Goal: Task Accomplishment & Management: Use online tool/utility

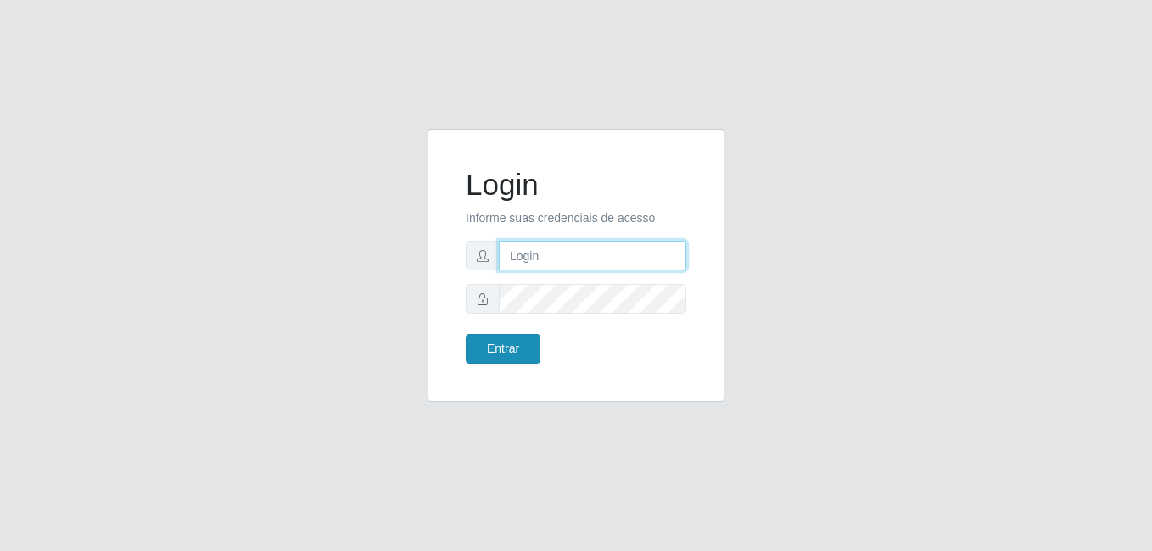
type input "Raissa@B9"
click at [501, 347] on button "Entrar" at bounding box center [503, 349] width 75 height 30
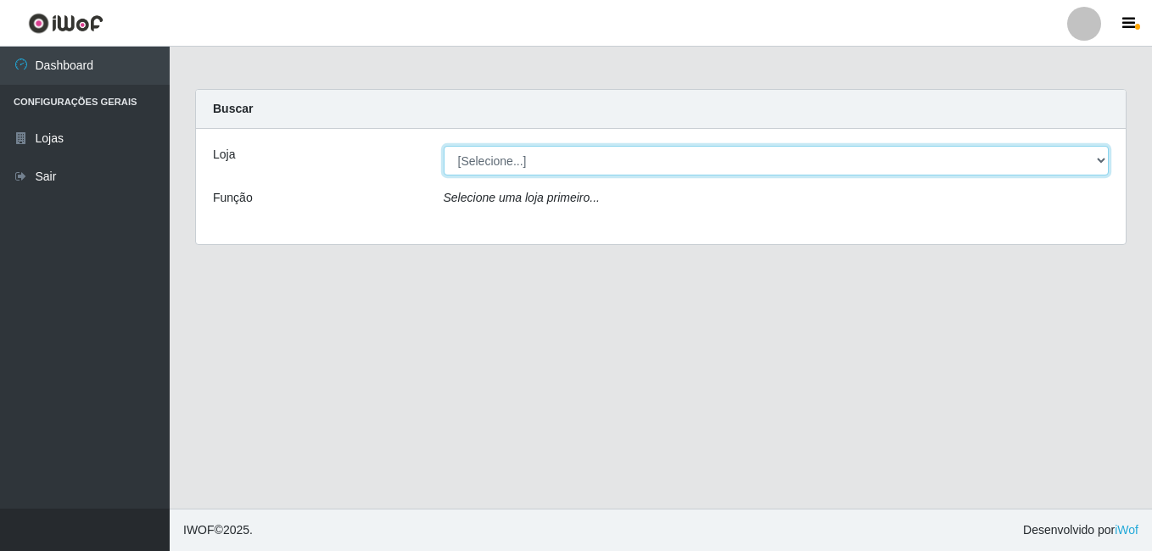
click at [1098, 170] on select "[Selecione...] Bemais Supermercados - B9 Bessa" at bounding box center [777, 161] width 666 height 30
select select "410"
click at [444, 146] on select "[Selecione...] Bemais Supermercados - B9 Bessa" at bounding box center [777, 161] width 666 height 30
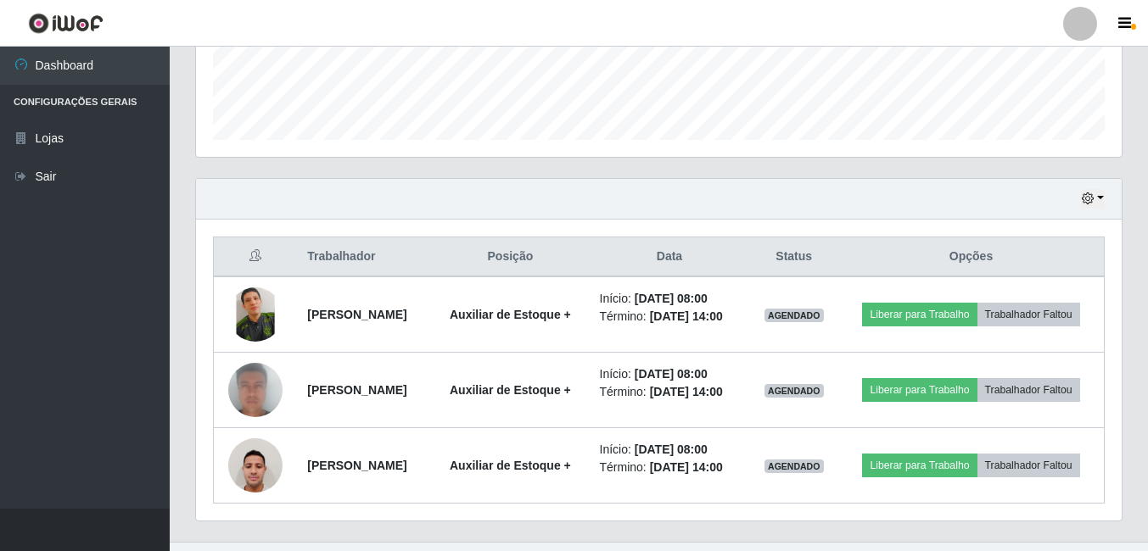
scroll to position [509, 0]
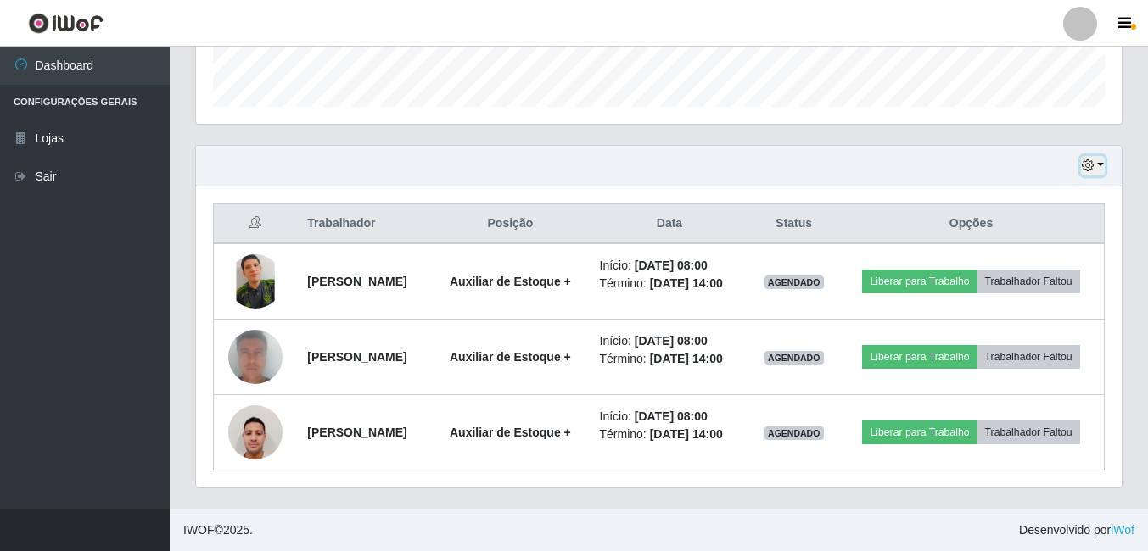
click at [1098, 156] on button "button" at bounding box center [1093, 166] width 24 height 20
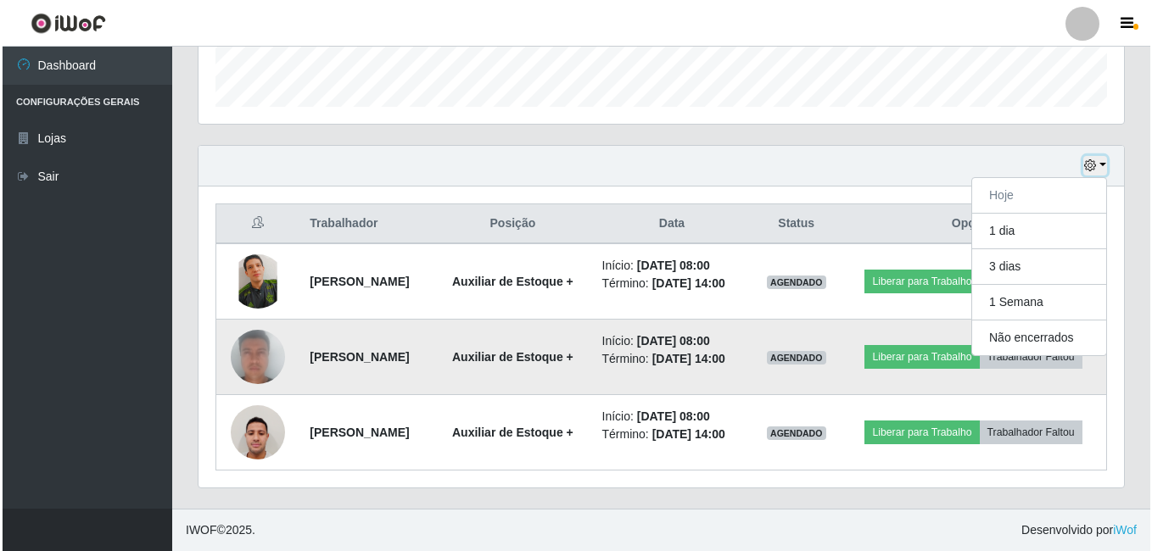
scroll to position [538, 0]
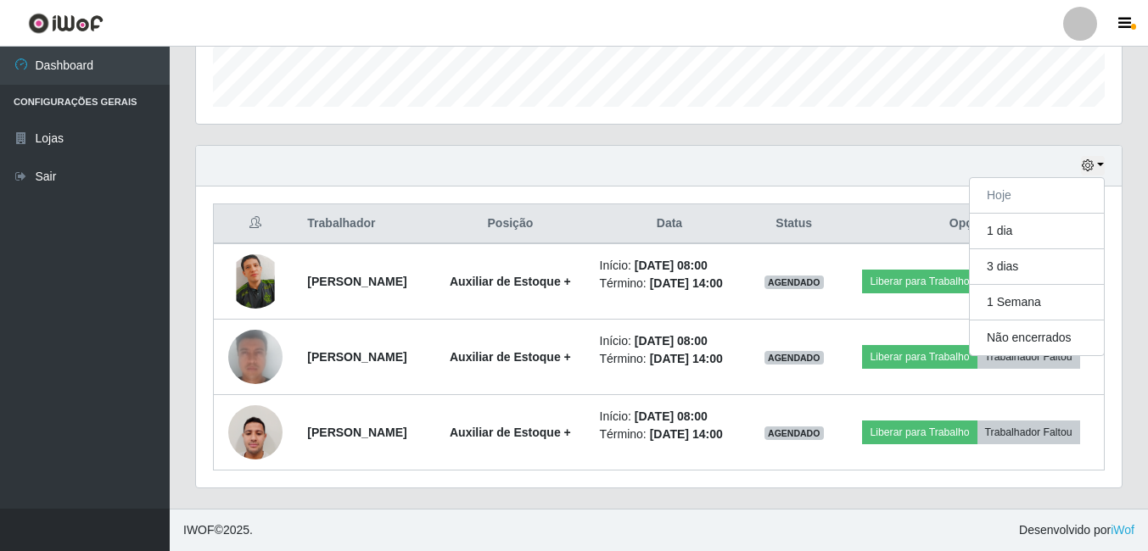
click at [171, 371] on div "Carregando... Buscar Recarregando em 23 segundos... Loja [Selecione...] Bemais …" at bounding box center [659, 48] width 978 height 919
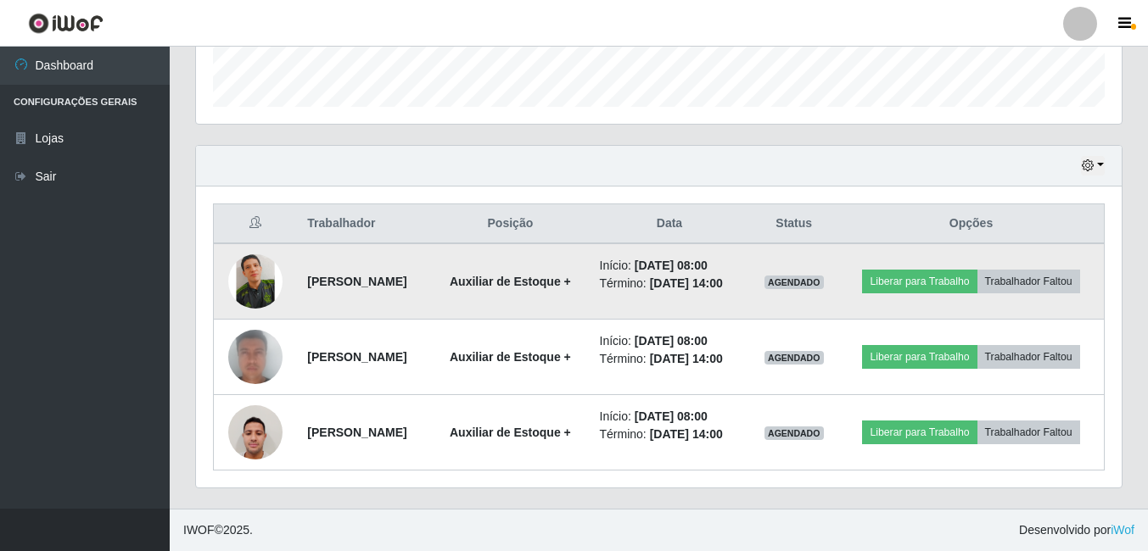
click at [250, 245] on img at bounding box center [255, 281] width 54 height 72
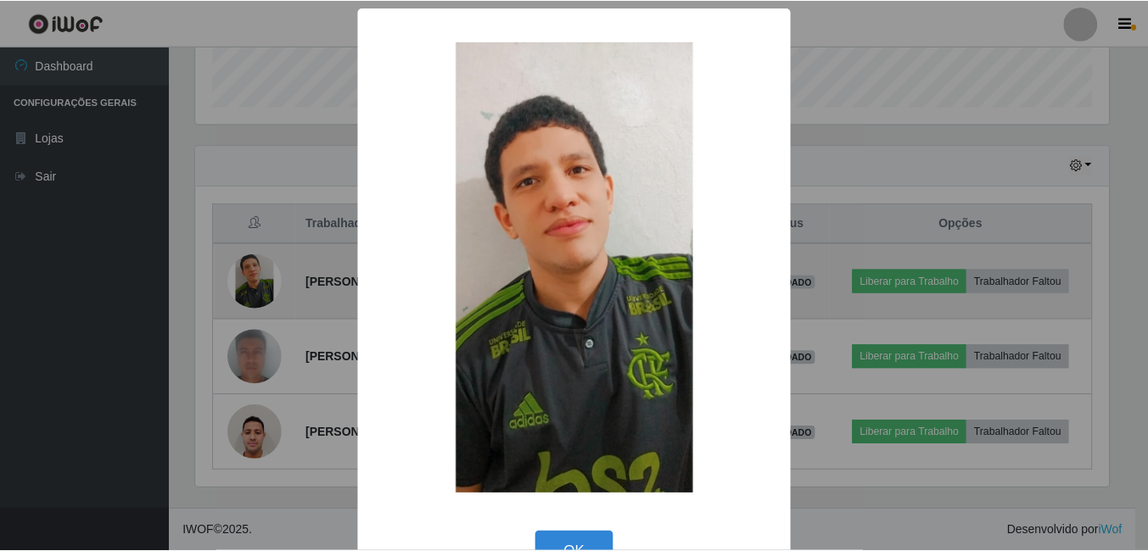
scroll to position [352, 917]
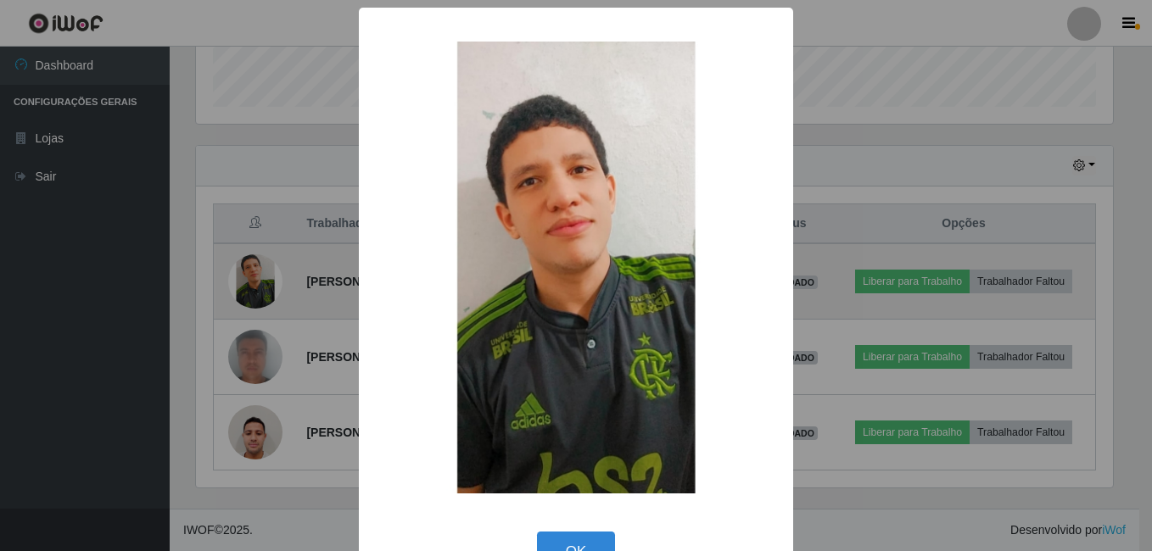
click at [537, 532] on button "OK" at bounding box center [576, 552] width 79 height 40
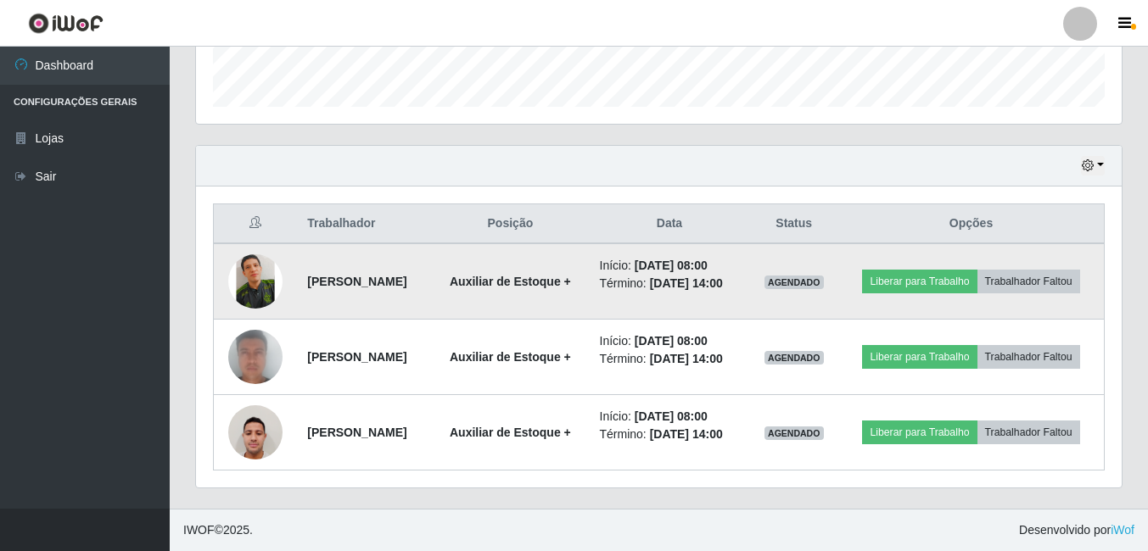
scroll to position [352, 925]
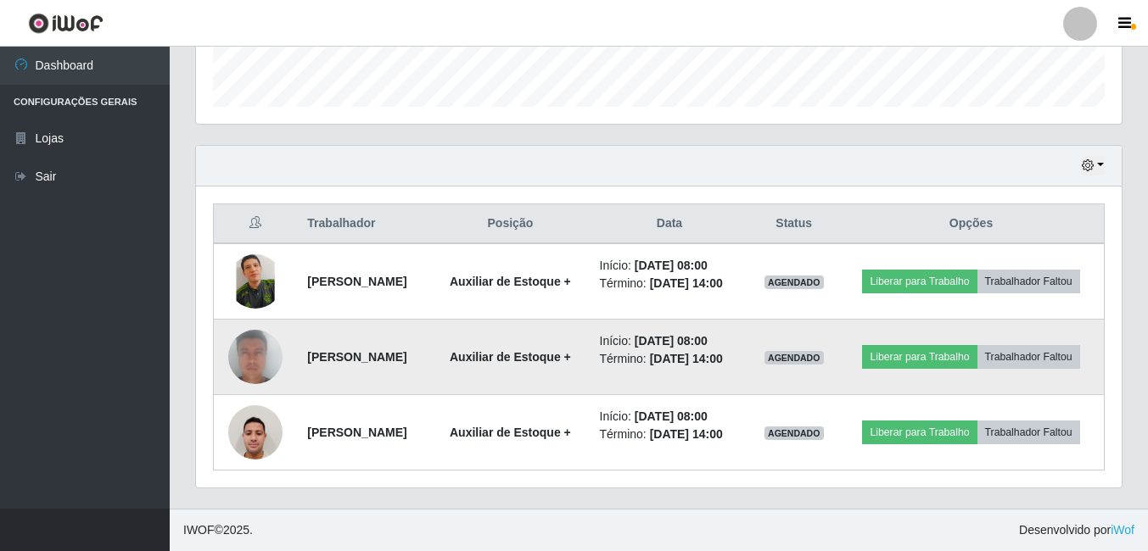
click at [249, 338] on img at bounding box center [255, 357] width 54 height 112
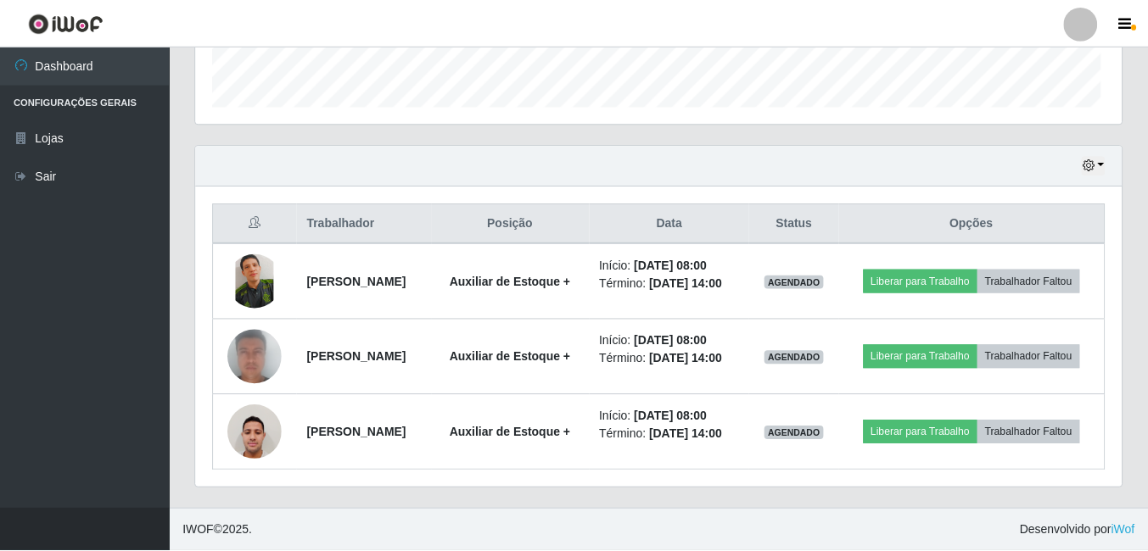
scroll to position [352, 925]
